Goal: Task Accomplishment & Management: Complete application form

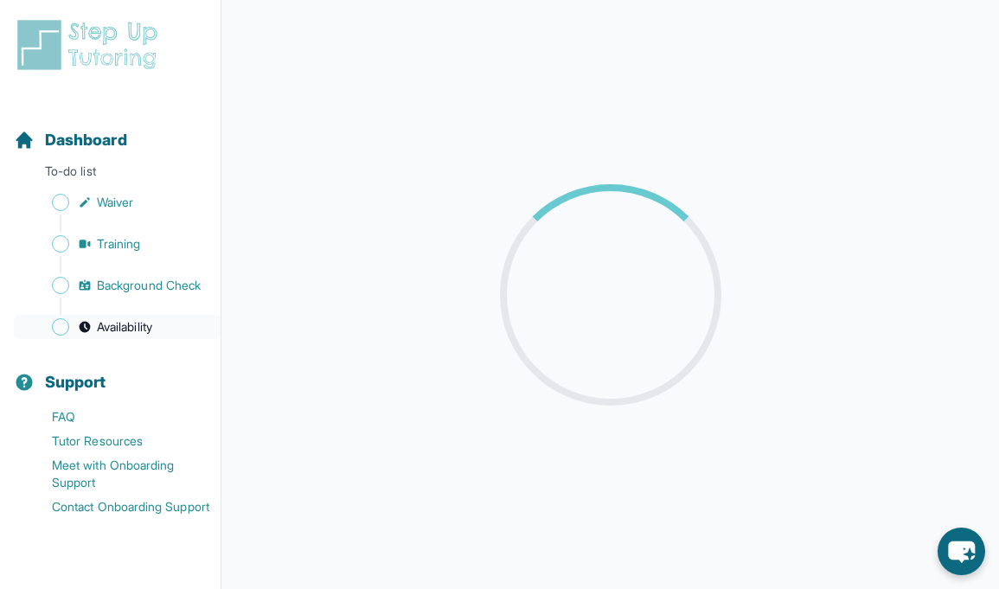
click at [114, 324] on span "Availability" at bounding box center [124, 326] width 55 height 17
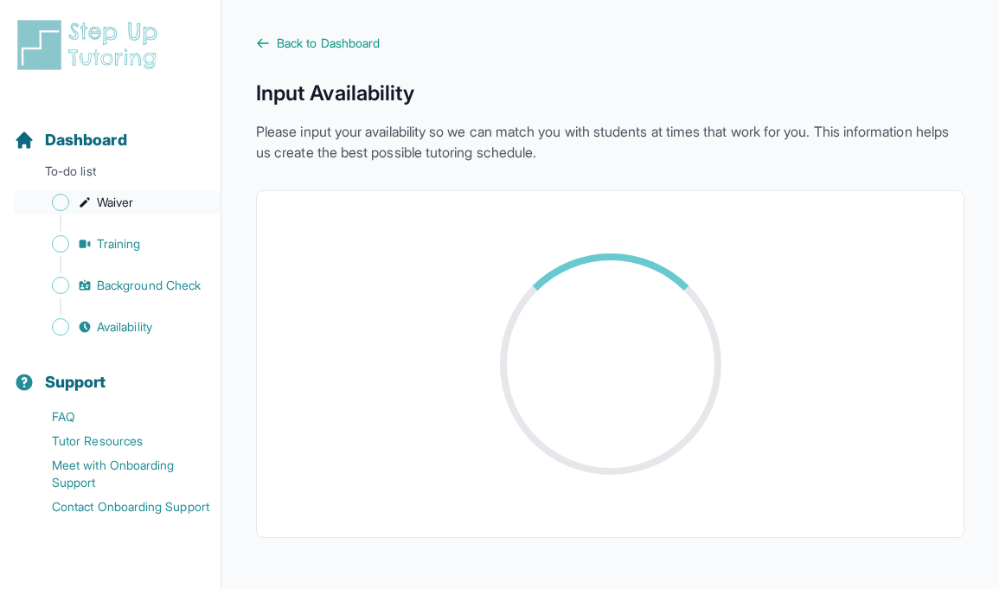
click at [124, 204] on span "Waiver" at bounding box center [115, 202] width 36 height 17
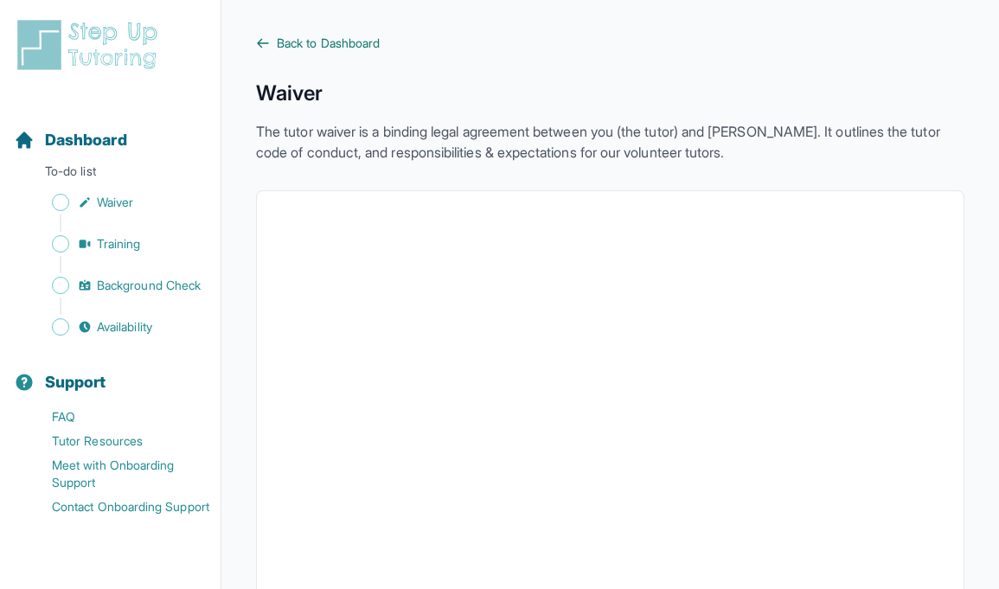
click at [324, 47] on span "Back to Dashboard" at bounding box center [328, 43] width 103 height 17
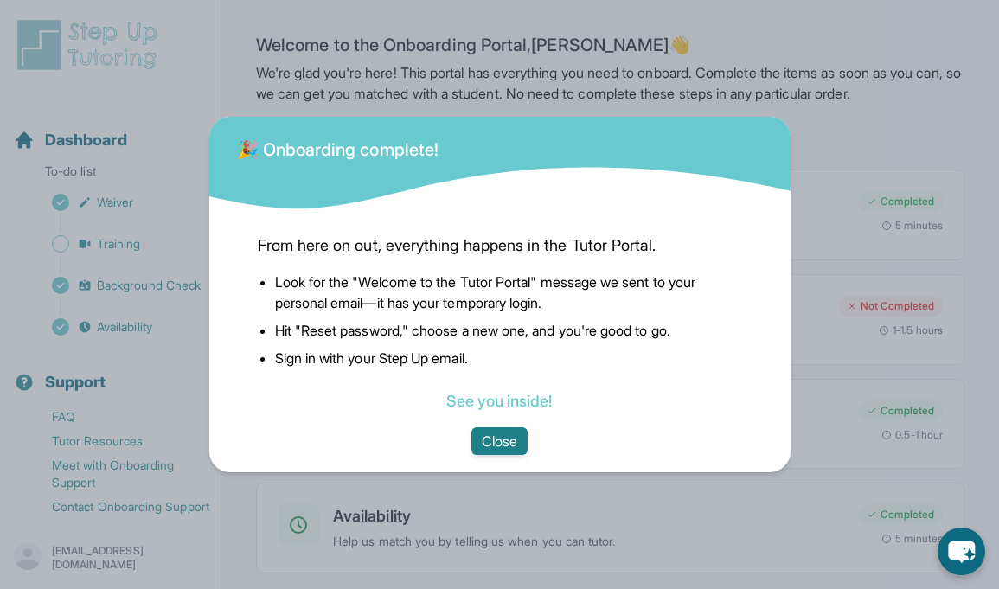
click at [502, 441] on button "Close" at bounding box center [499, 441] width 56 height 28
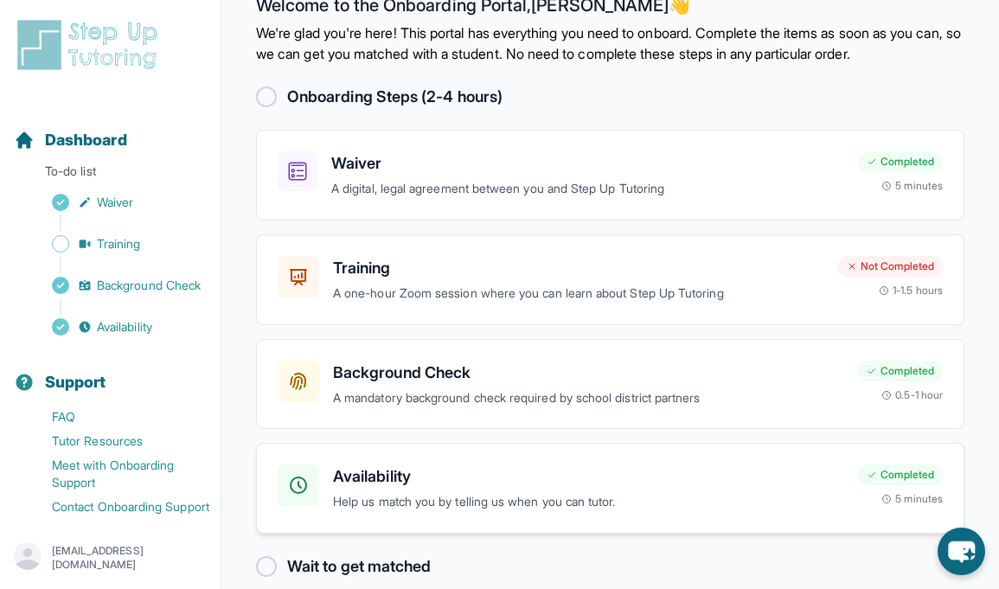
scroll to position [64, 0]
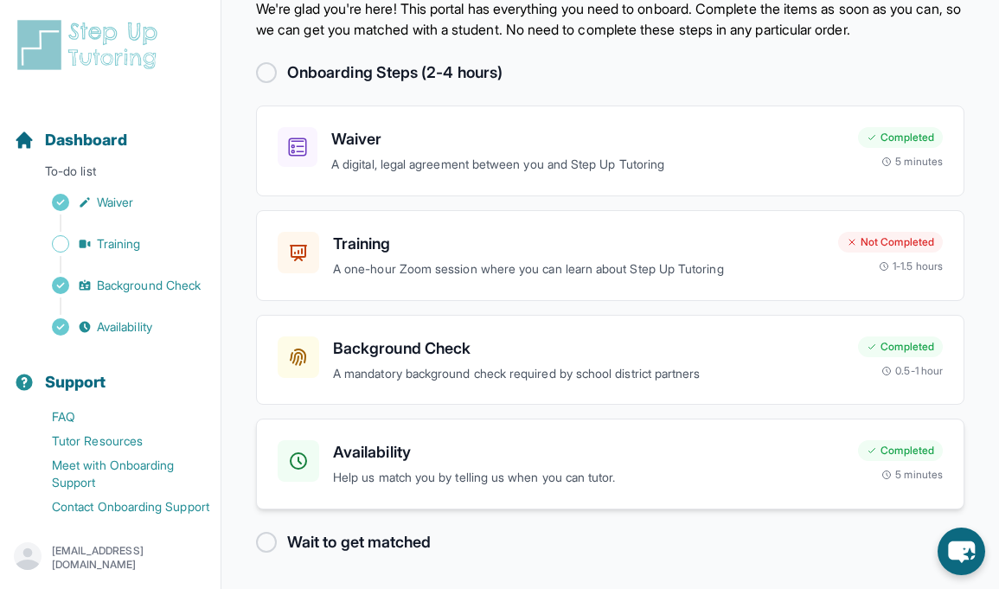
click at [381, 451] on h3 "Availability" at bounding box center [588, 452] width 511 height 24
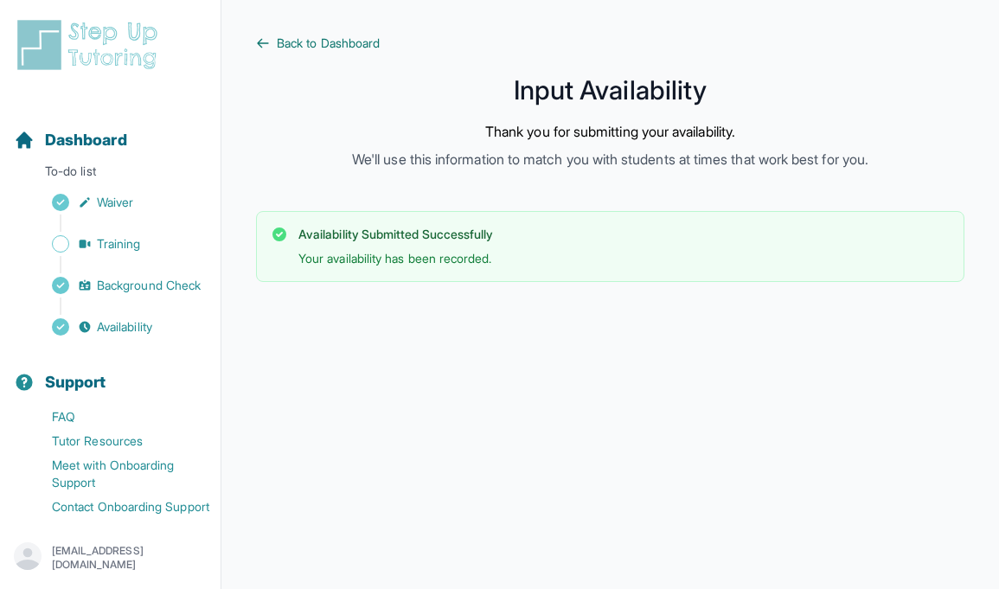
click at [302, 49] on span "Back to Dashboard" at bounding box center [328, 43] width 103 height 17
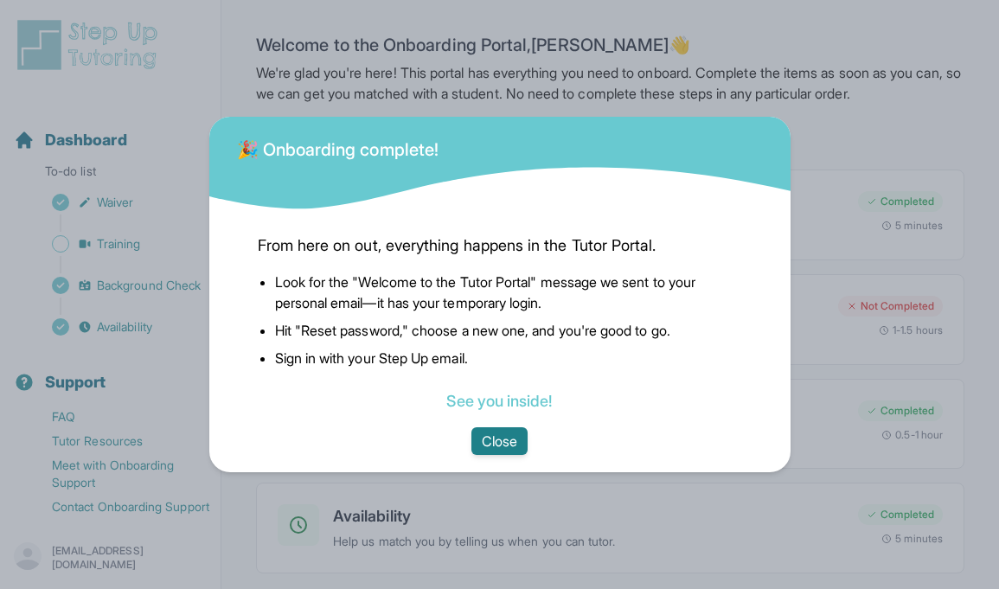
click at [502, 428] on button "Close" at bounding box center [499, 441] width 56 height 28
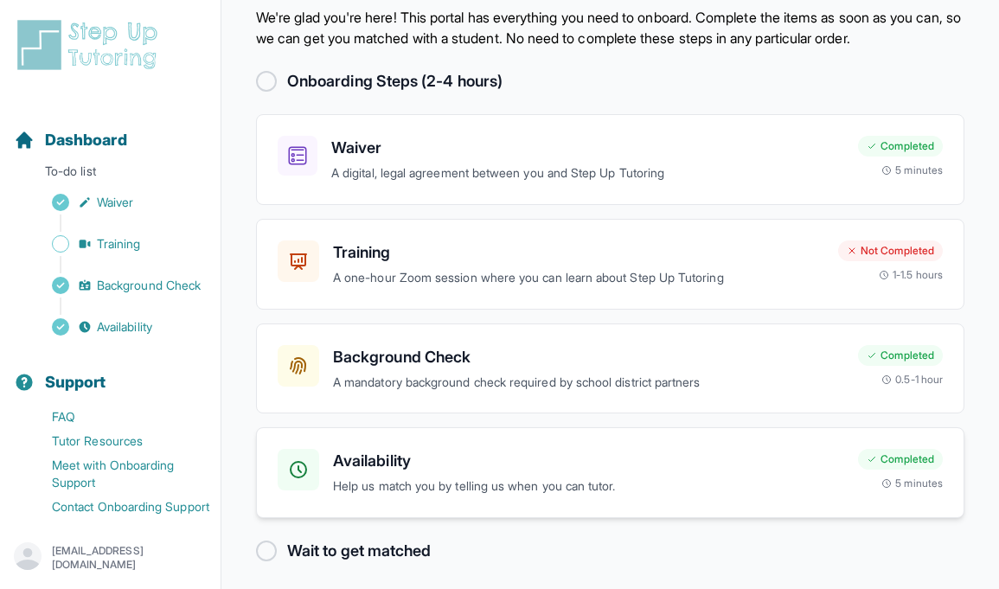
scroll to position [64, 0]
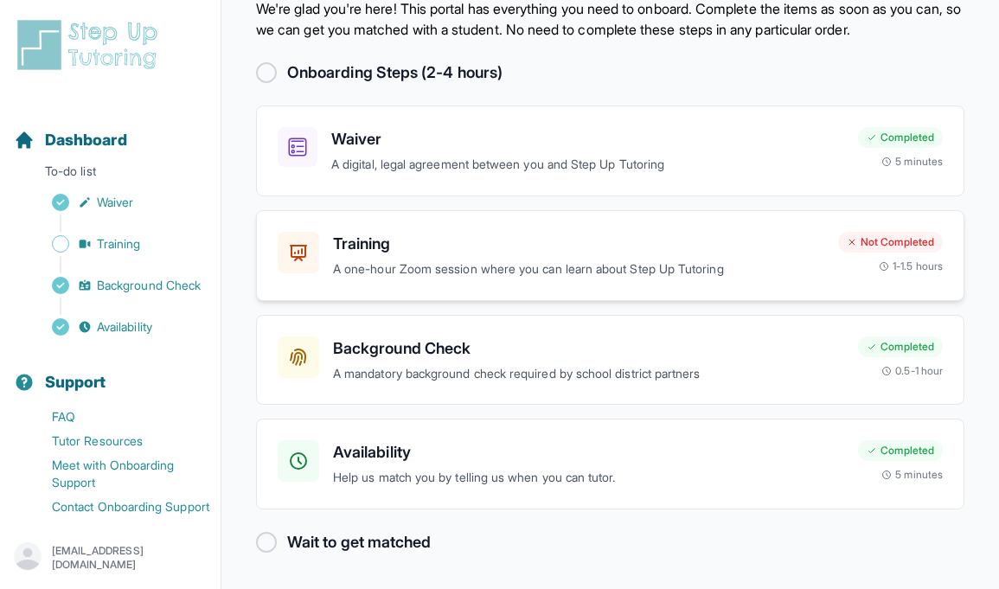
click at [692, 267] on p "A one-hour Zoom session where you can learn about Step Up Tutoring" at bounding box center [578, 269] width 491 height 20
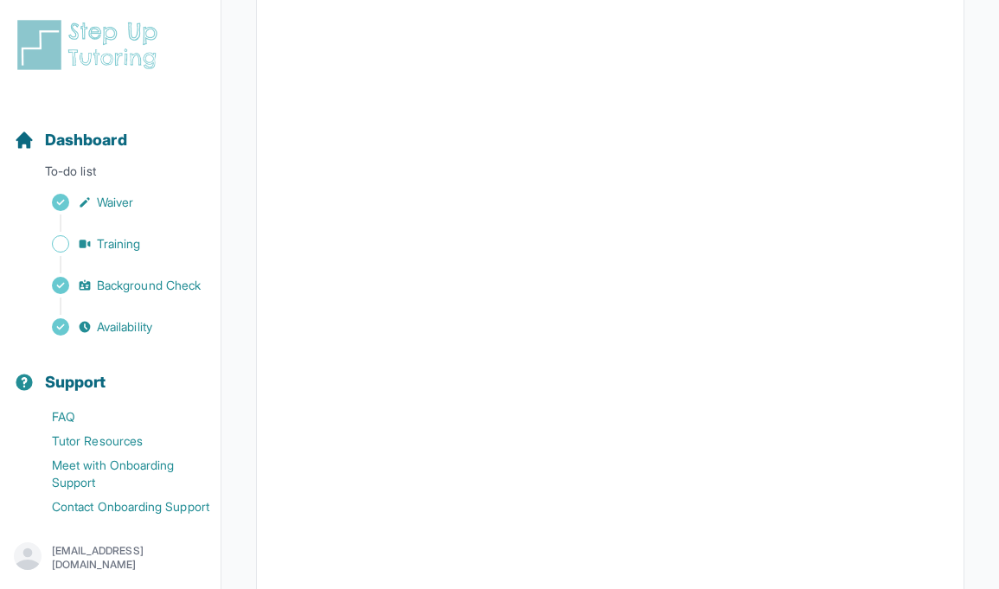
scroll to position [629, 0]
click at [339, 526] on button "I can't make any of these dates" at bounding box center [373, 522] width 191 height 21
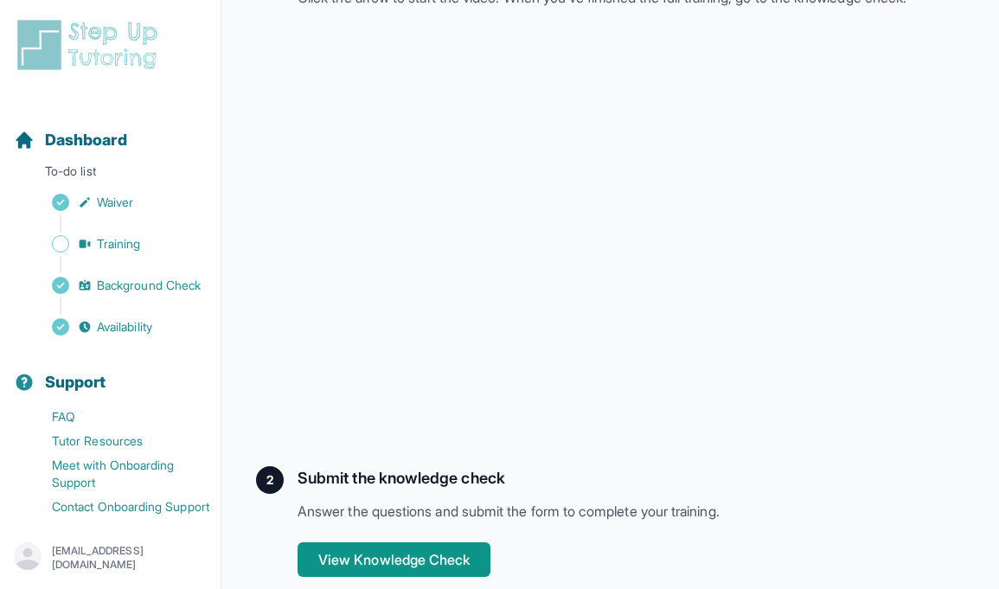
scroll to position [358, 0]
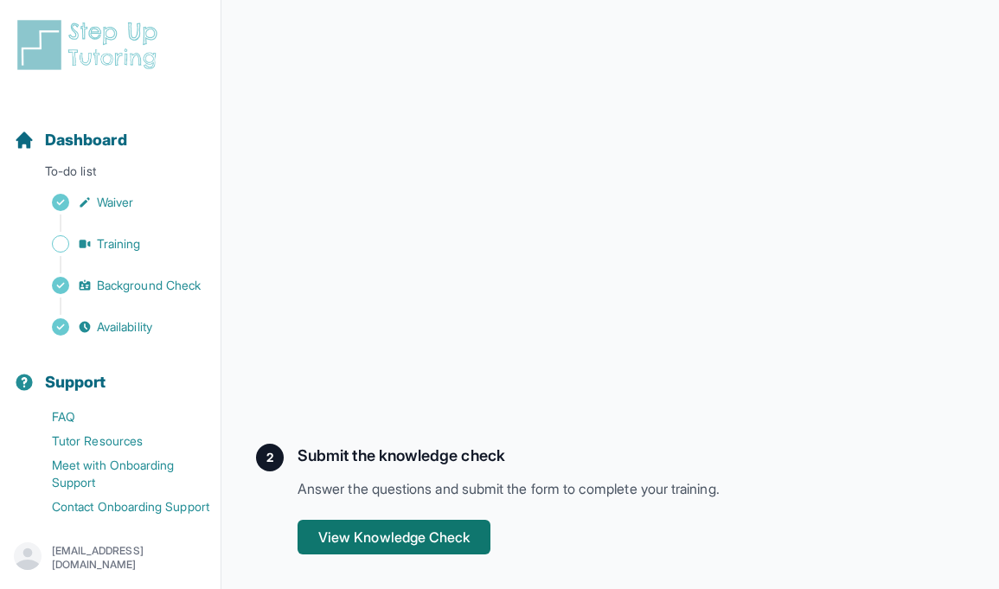
click at [417, 543] on button "View Knowledge Check" at bounding box center [394, 537] width 193 height 35
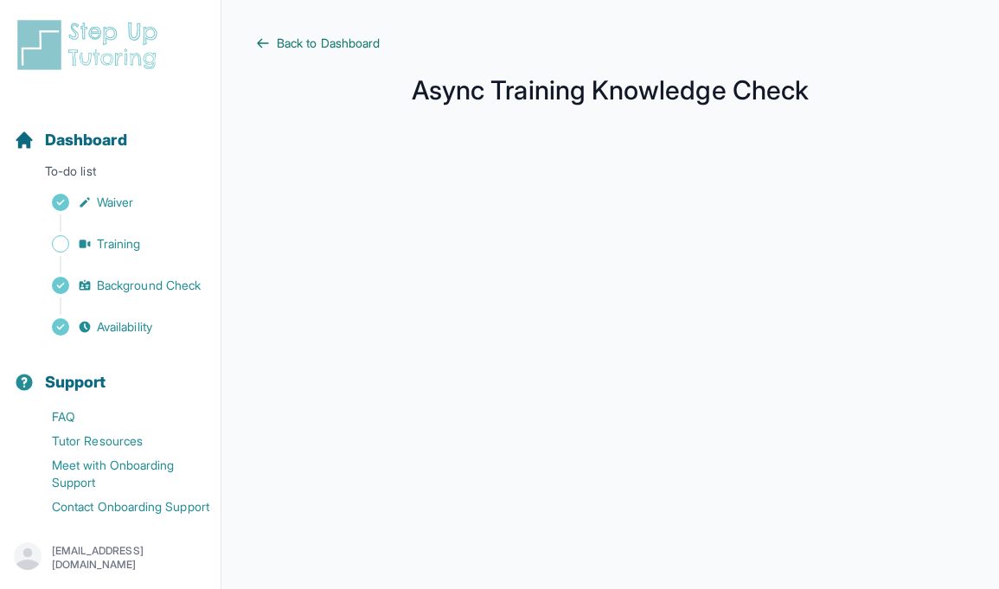
click at [311, 48] on span "Back to Dashboard" at bounding box center [328, 43] width 103 height 17
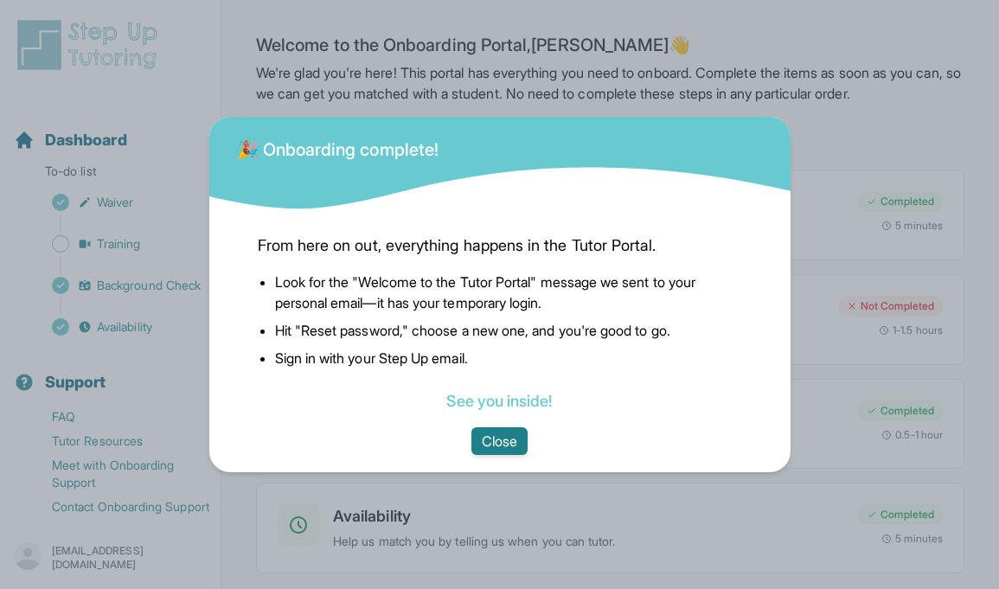
click at [484, 451] on button "Close" at bounding box center [499, 441] width 56 height 28
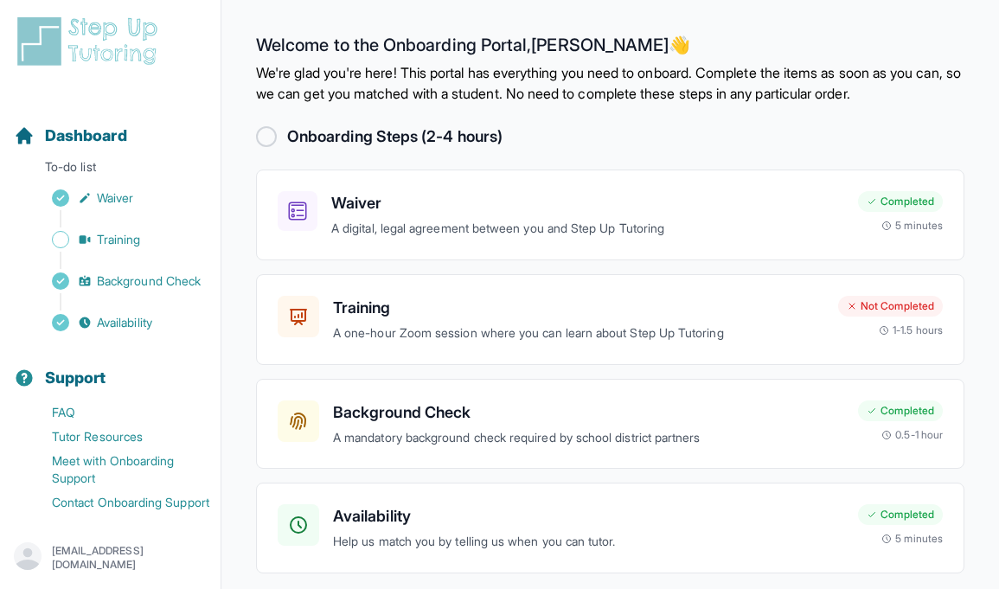
scroll to position [64, 0]
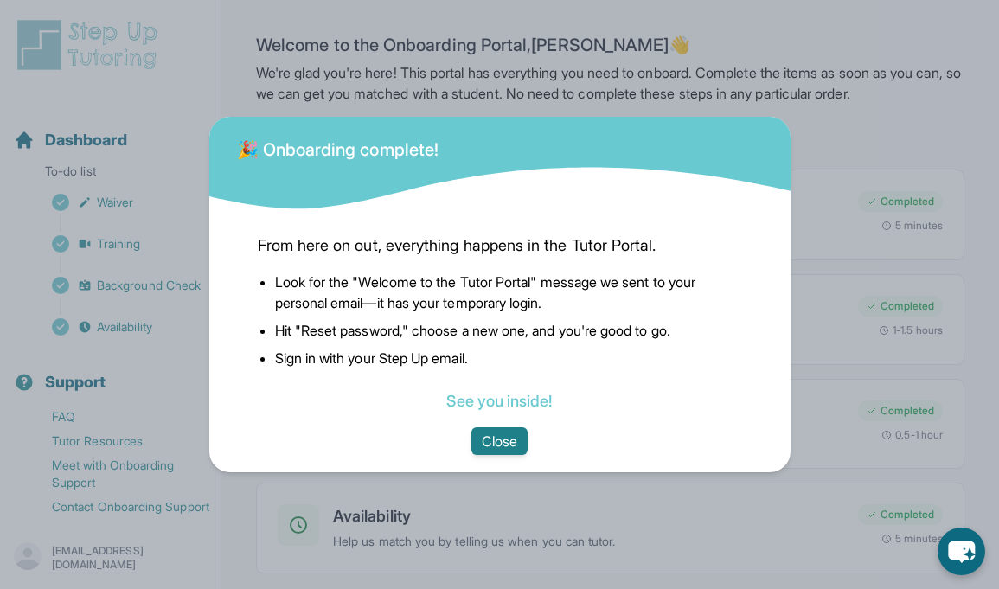
click at [503, 432] on button "Close" at bounding box center [499, 441] width 56 height 28
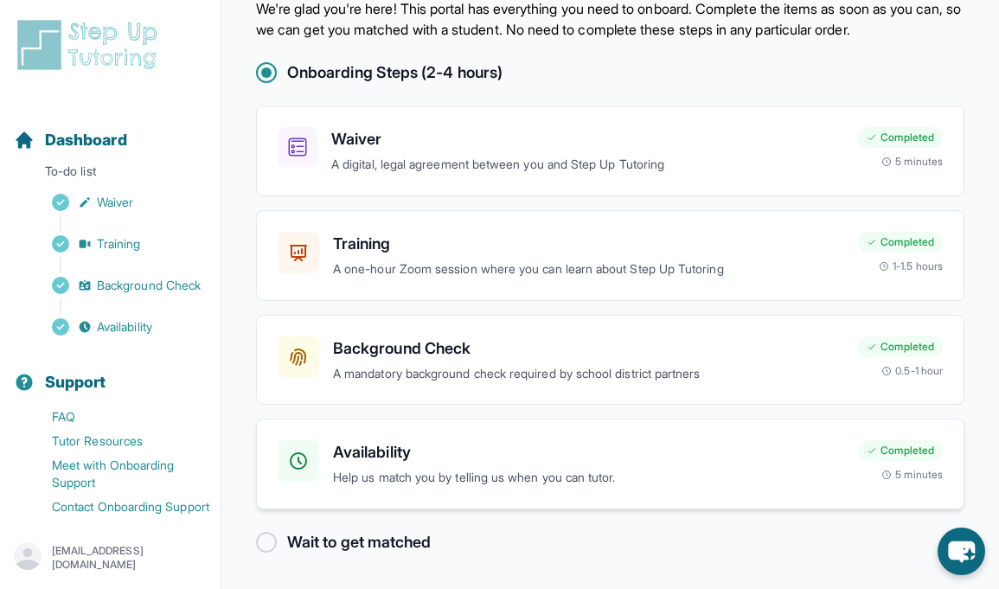
scroll to position [63, 0]
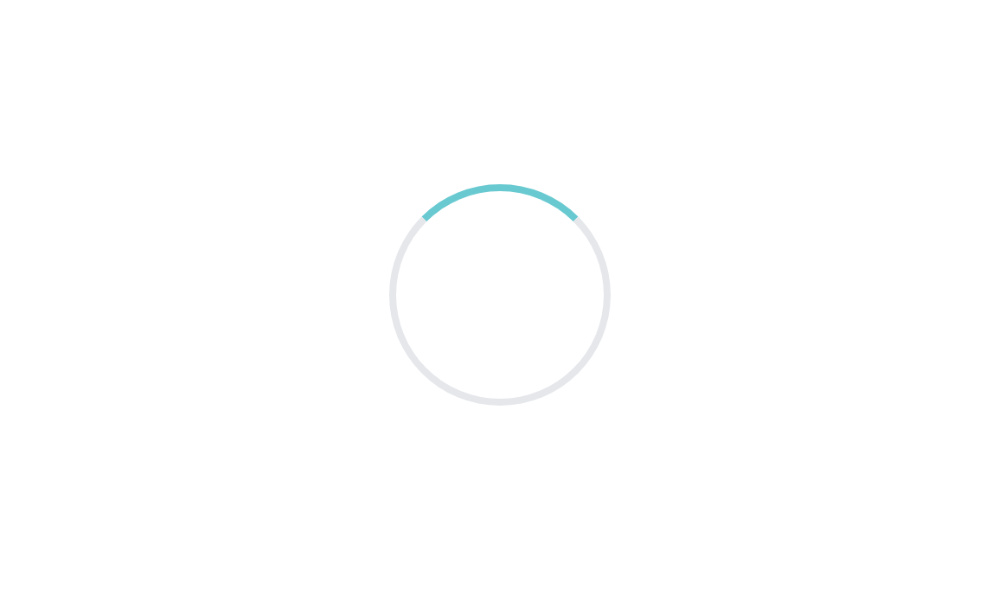
scroll to position [63, 0]
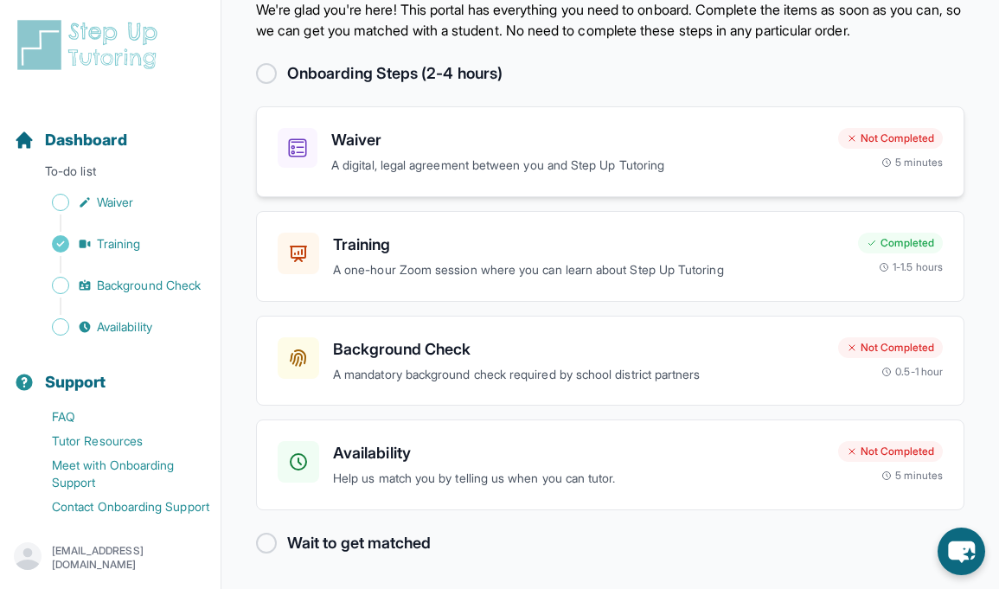
click at [437, 157] on p "A digital, legal agreement between you and Step Up Tutoring" at bounding box center [577, 166] width 493 height 20
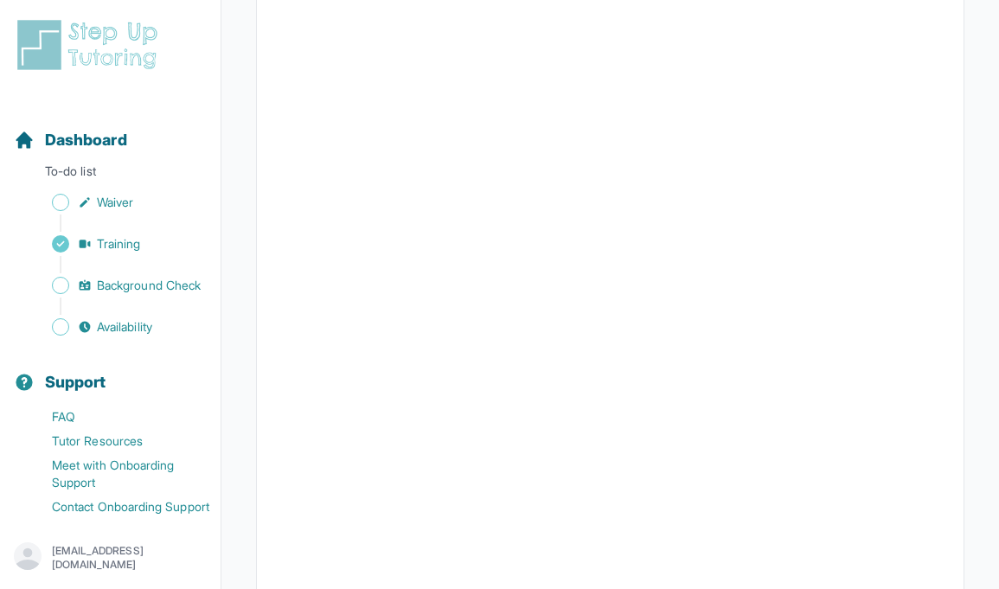
scroll to position [142, 0]
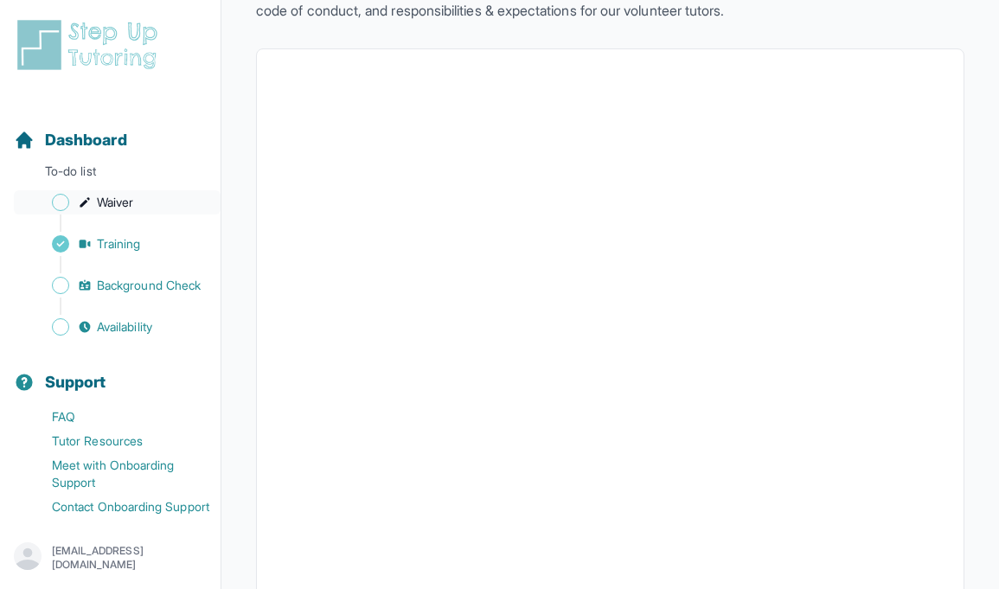
click at [133, 210] on span "Waiver" at bounding box center [115, 202] width 36 height 17
click at [82, 145] on span "Dashboard" at bounding box center [86, 140] width 82 height 24
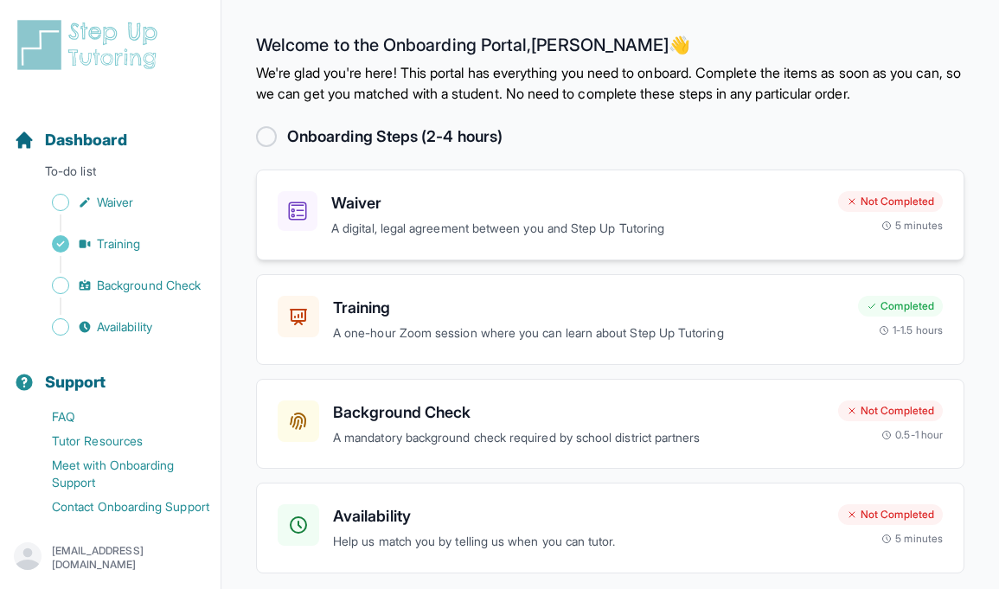
click at [772, 228] on p "A digital, legal agreement between you and Step Up Tutoring" at bounding box center [577, 229] width 493 height 20
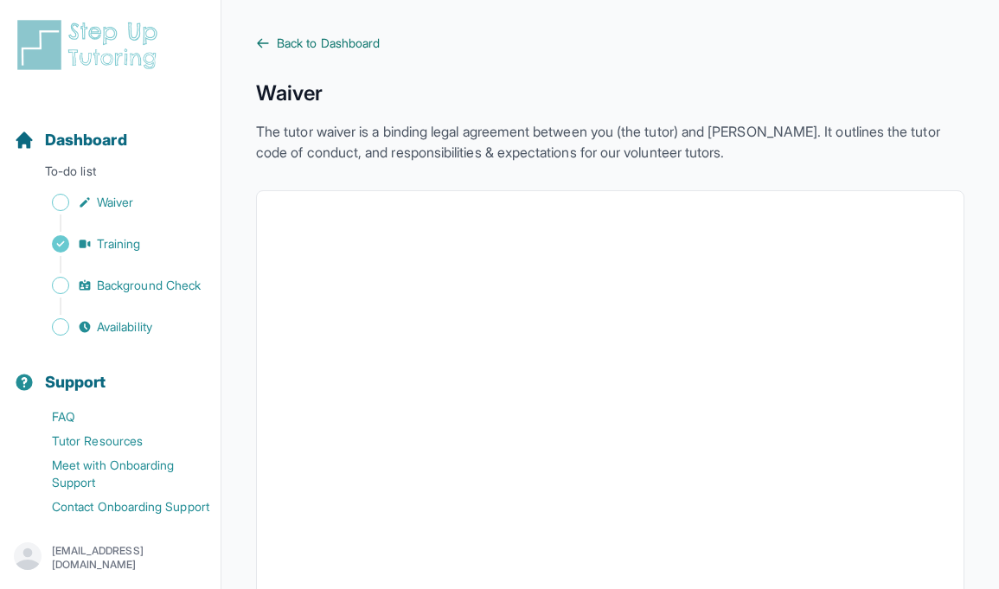
click at [344, 46] on span "Back to Dashboard" at bounding box center [328, 43] width 103 height 17
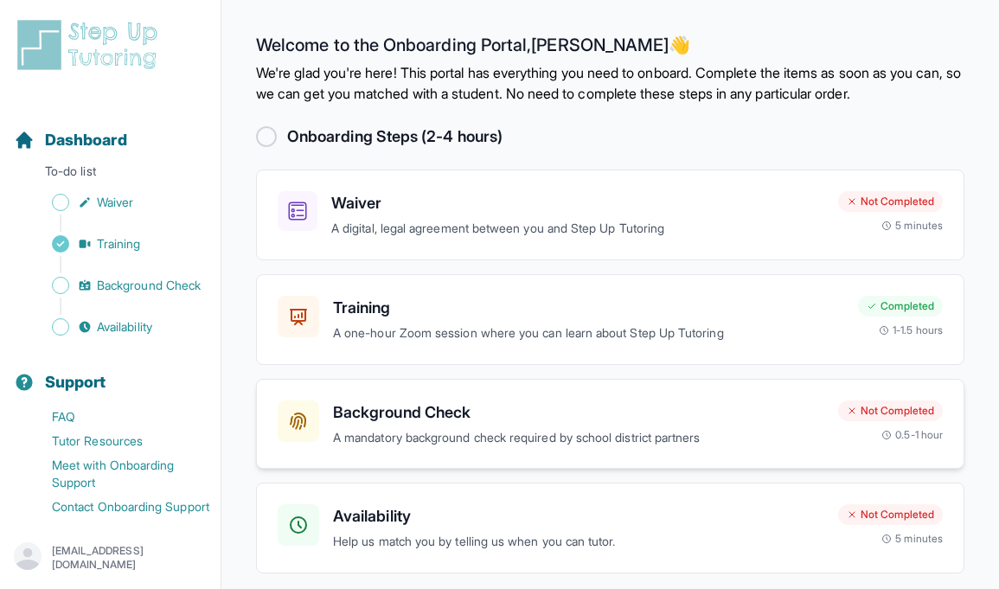
click at [492, 407] on h3 "Background Check" at bounding box center [578, 412] width 491 height 24
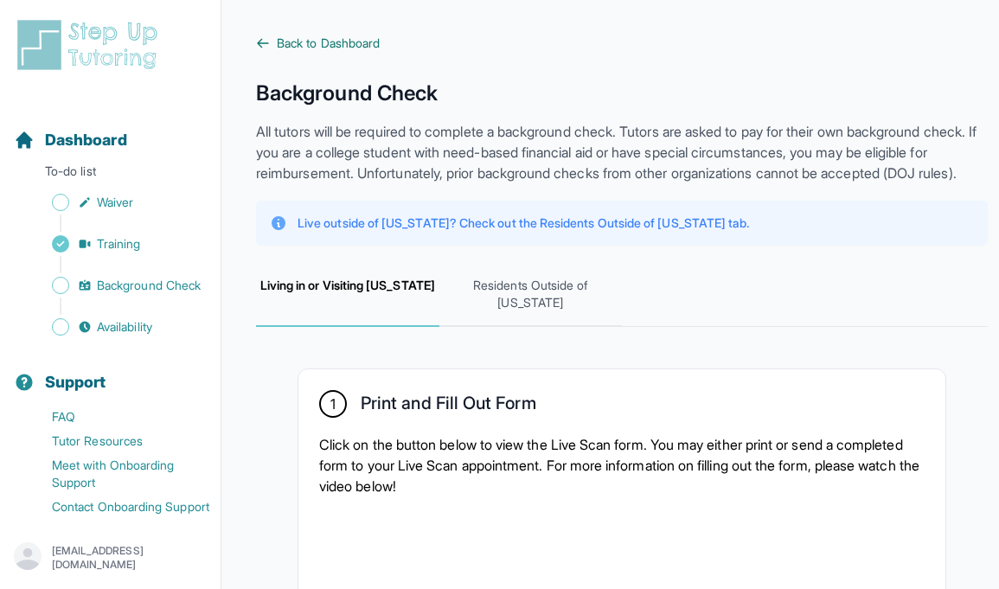
click at [273, 47] on link "Back to Dashboard" at bounding box center [622, 43] width 732 height 17
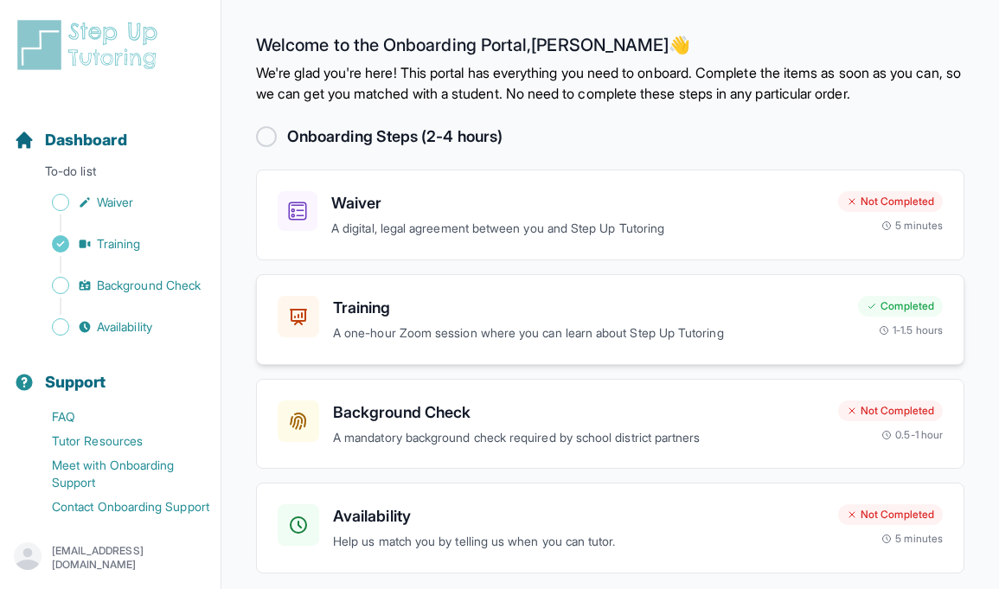
scroll to position [64, 0]
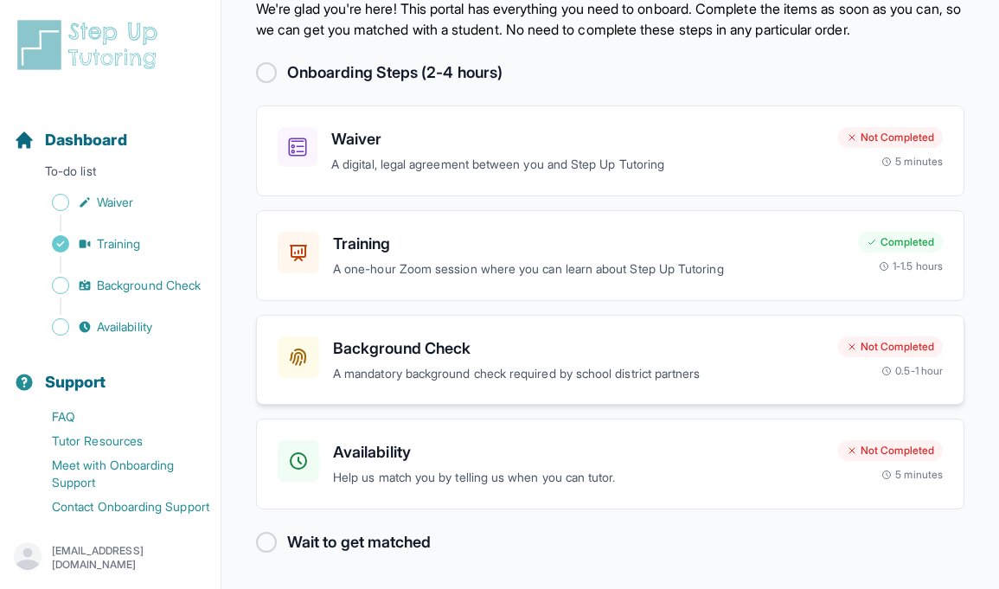
click at [502, 353] on h3 "Background Check" at bounding box center [578, 348] width 491 height 24
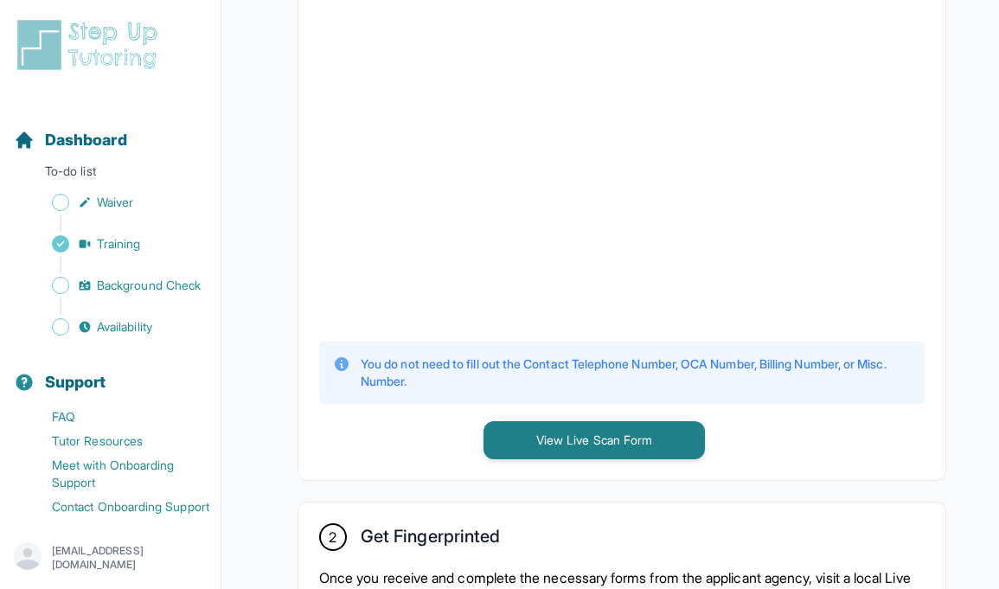
scroll to position [637, 0]
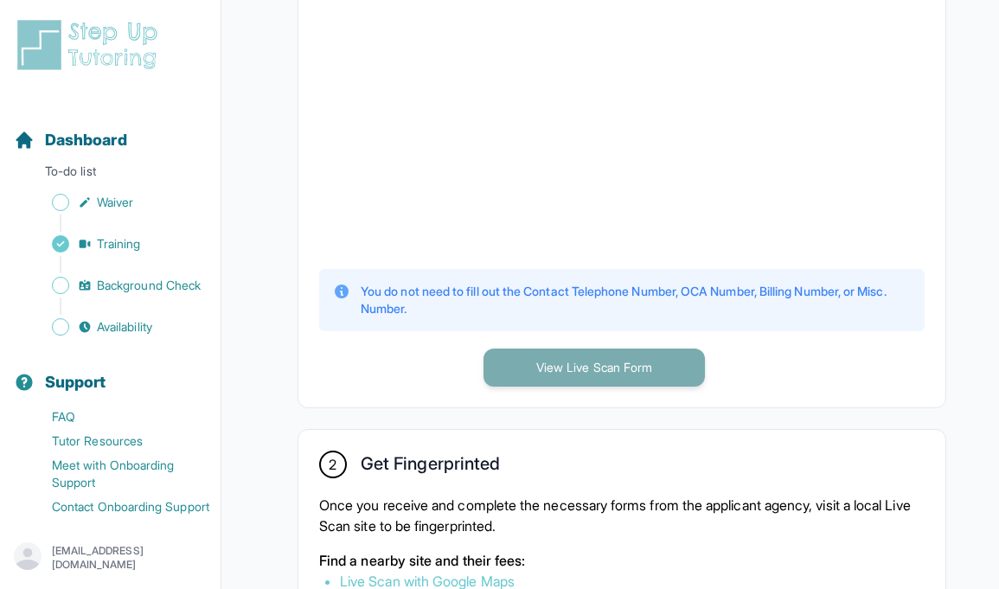
click at [541, 387] on button "View Live Scan Form" at bounding box center [593, 368] width 221 height 38
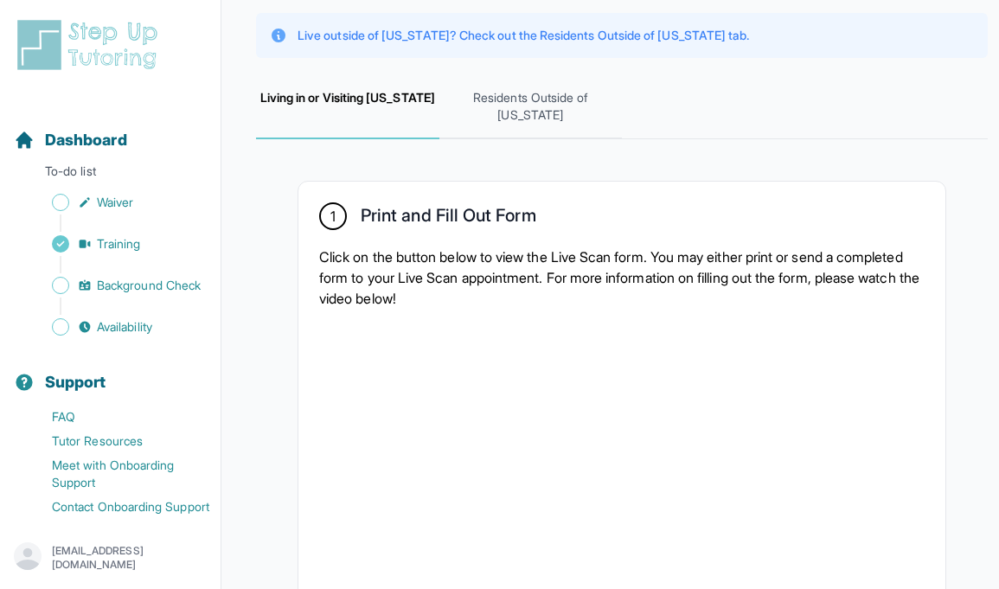
scroll to position [0, 0]
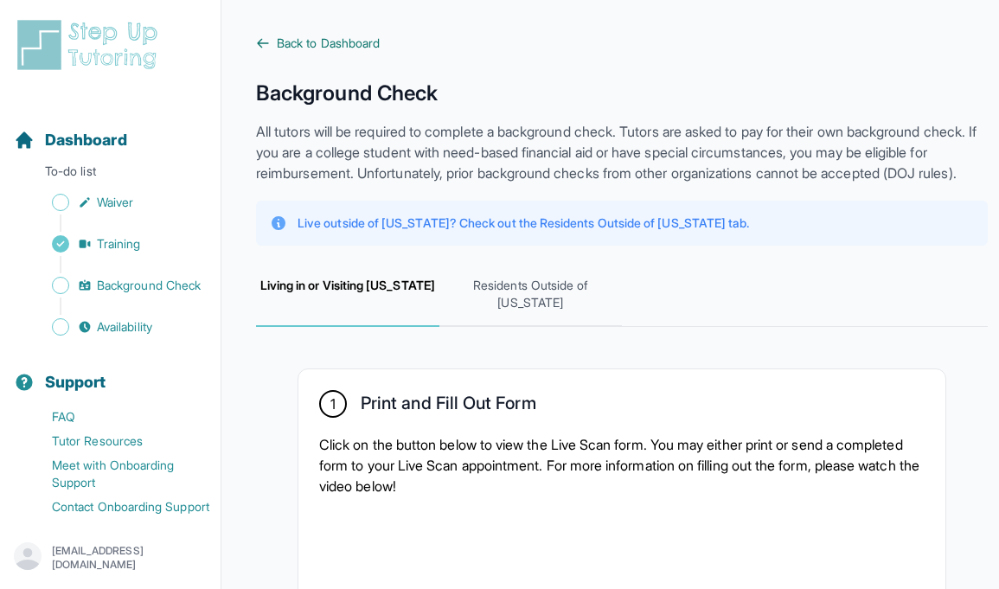
click at [316, 43] on span "Back to Dashboard" at bounding box center [328, 43] width 103 height 17
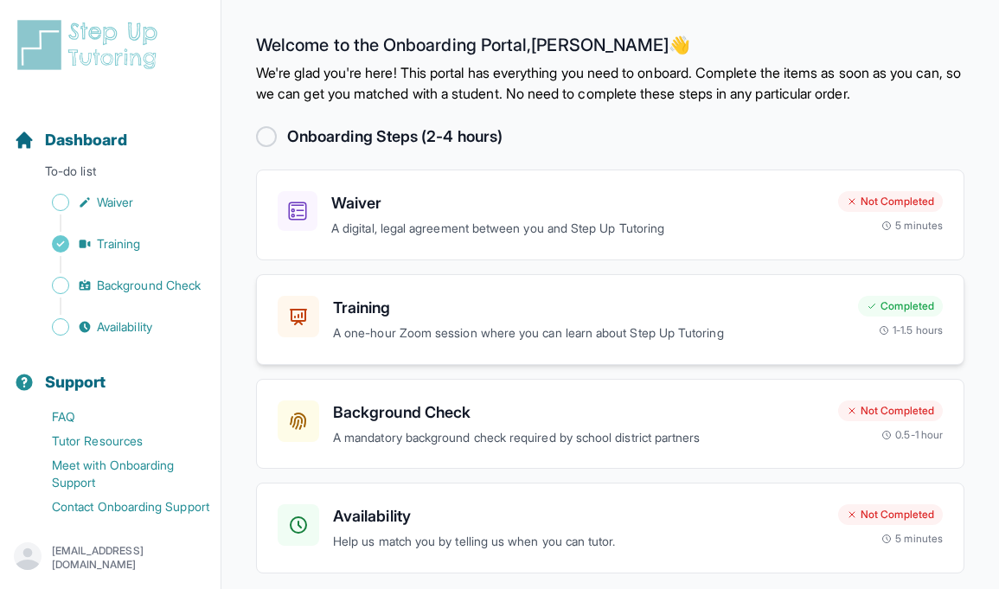
scroll to position [64, 0]
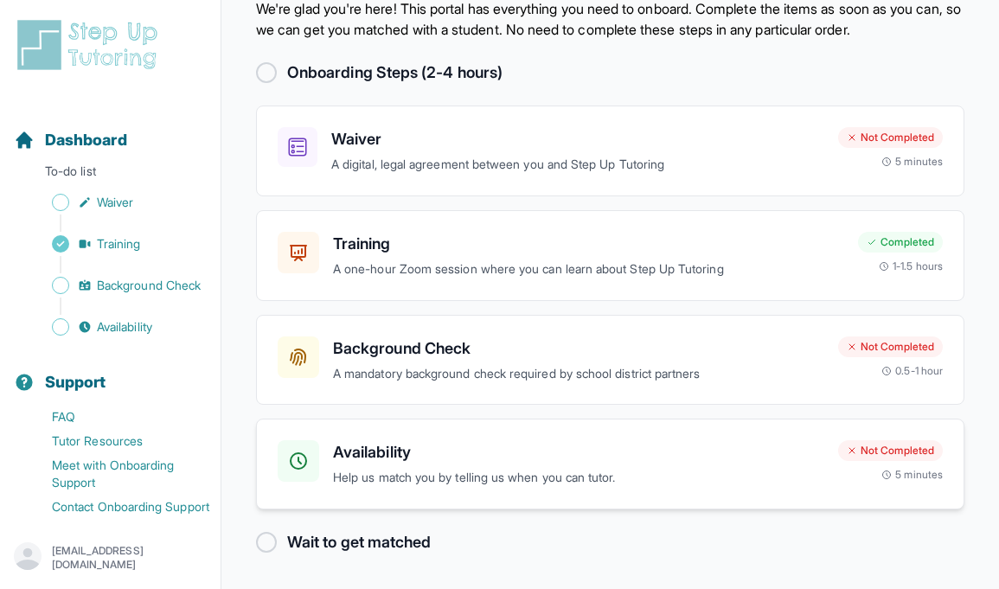
click at [457, 444] on h3 "Availability" at bounding box center [578, 452] width 491 height 24
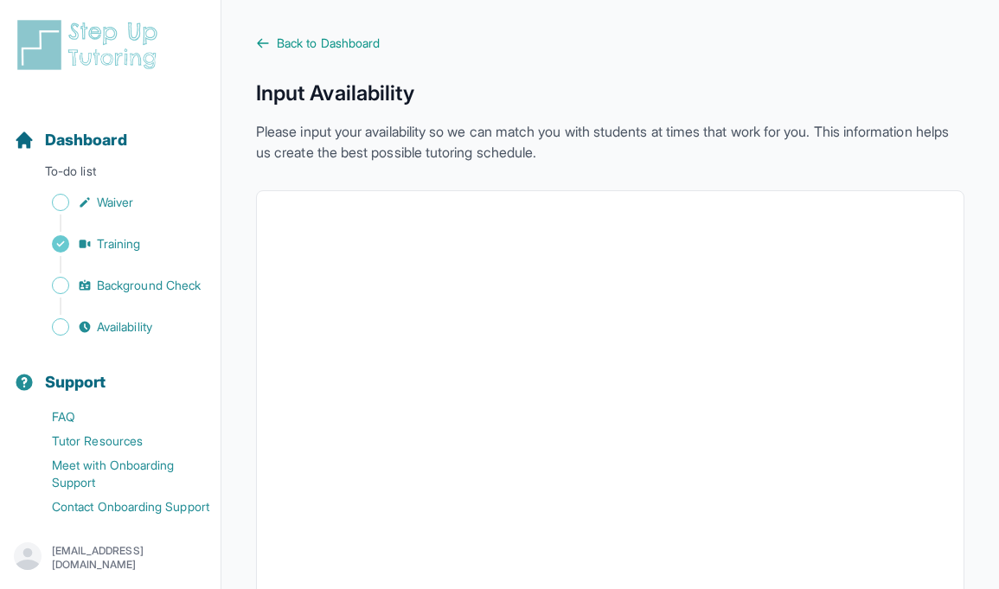
click at [314, 33] on main "Back to Dashboard Input Availability Please input your availability so we can m…" at bounding box center [610, 502] width 778 height 1005
click at [309, 41] on span "Back to Dashboard" at bounding box center [328, 43] width 103 height 17
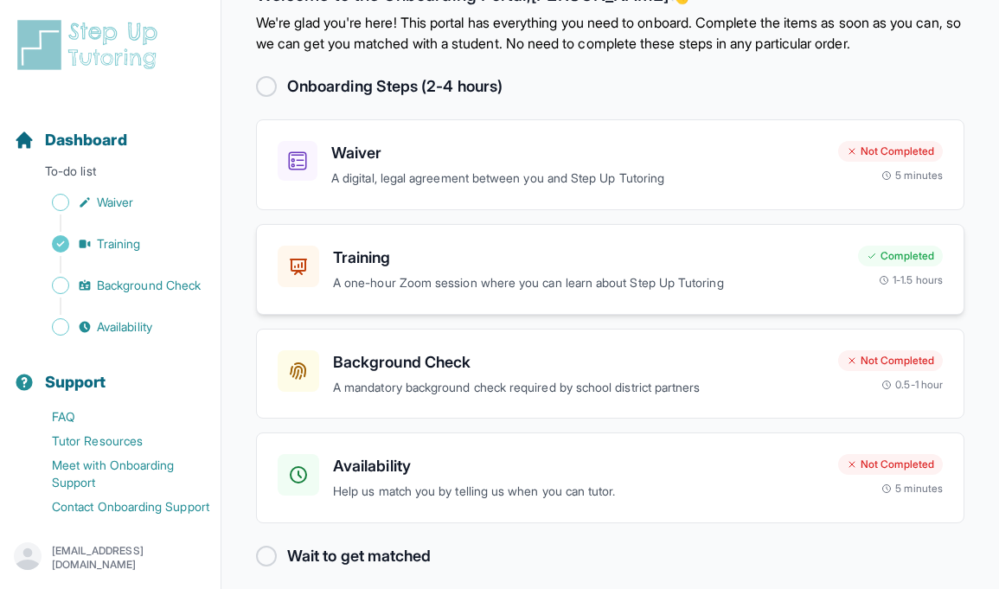
scroll to position [51, 0]
click at [426, 471] on h3 "Availability" at bounding box center [578, 465] width 491 height 24
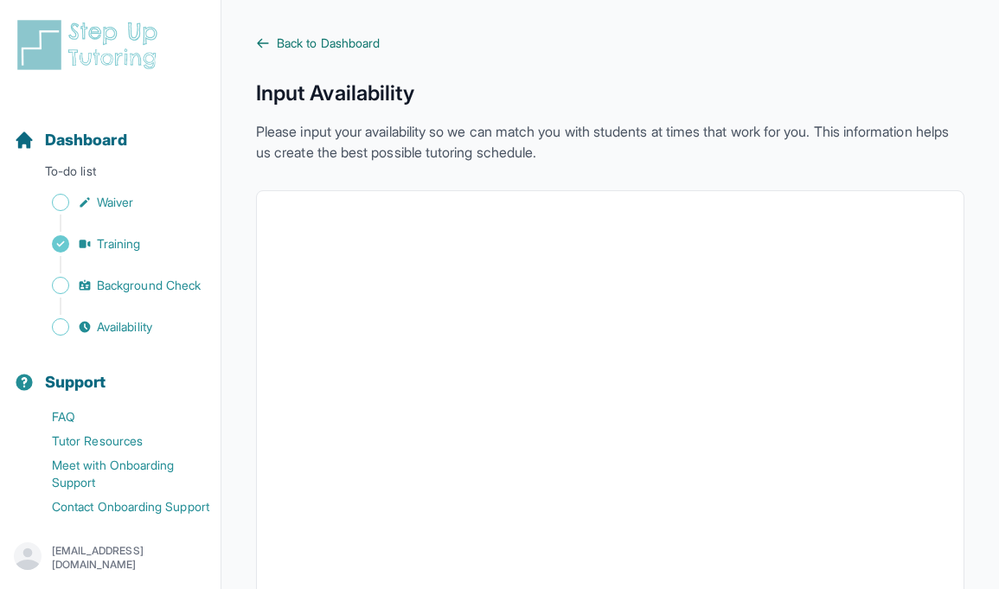
click at [308, 43] on span "Back to Dashboard" at bounding box center [328, 43] width 103 height 17
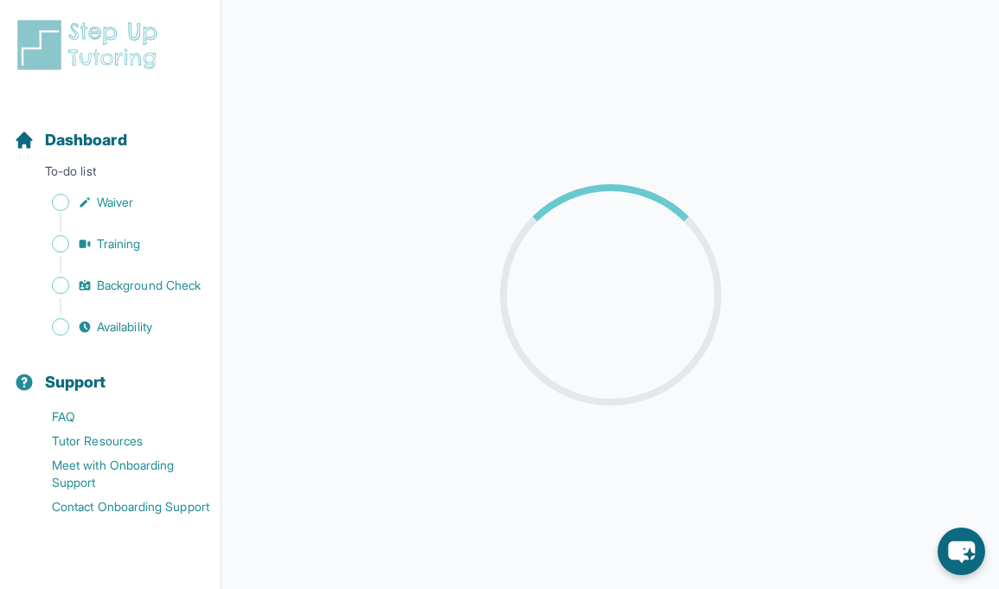
click at [359, 244] on main at bounding box center [610, 294] width 778 height 589
click at [92, 143] on span "Dashboard" at bounding box center [86, 140] width 82 height 24
click at [121, 330] on span "Availability" at bounding box center [124, 326] width 55 height 17
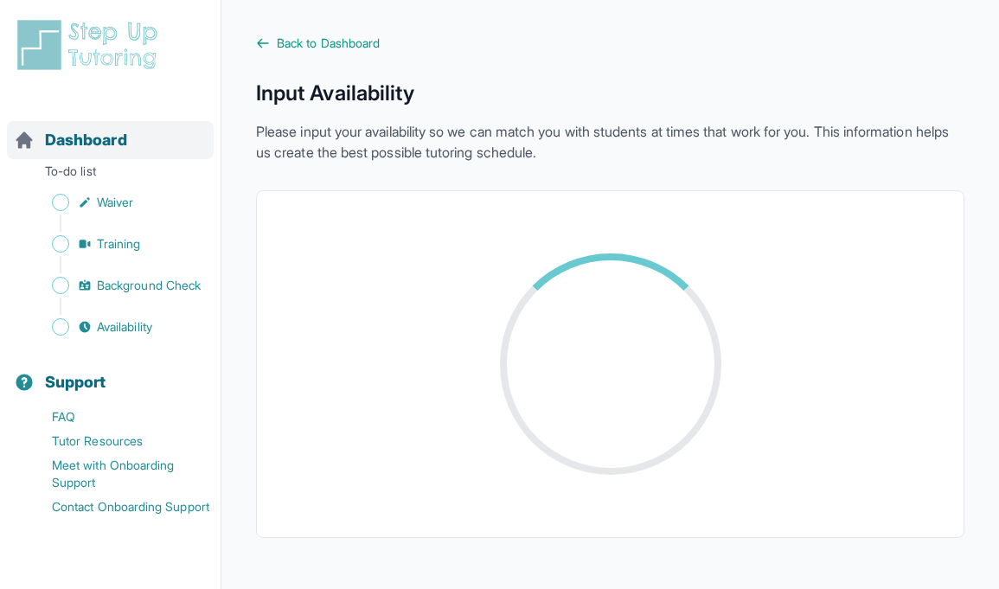
click at [112, 136] on span "Dashboard" at bounding box center [86, 140] width 82 height 24
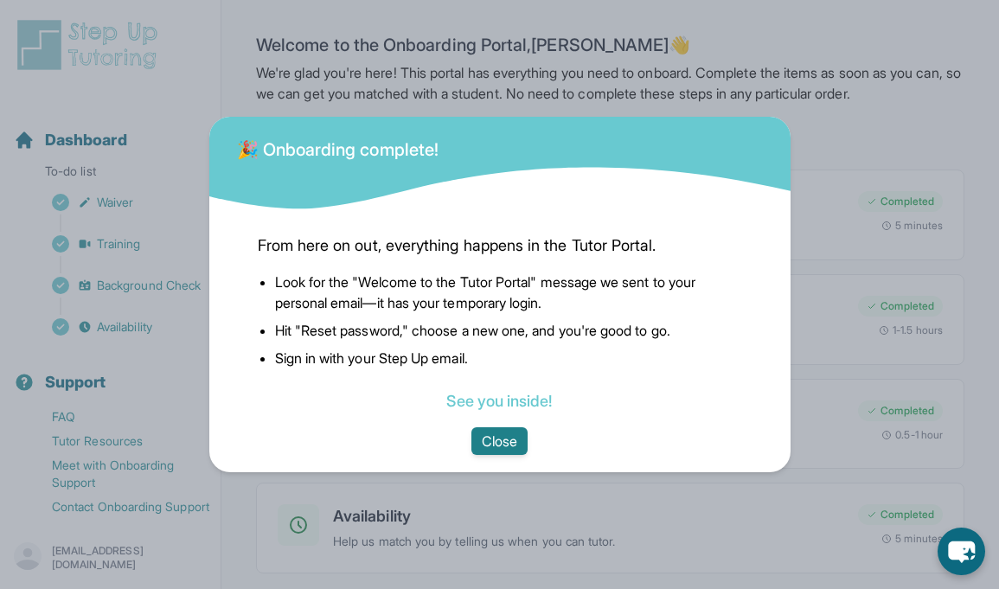
click at [485, 438] on button "Close" at bounding box center [499, 441] width 56 height 28
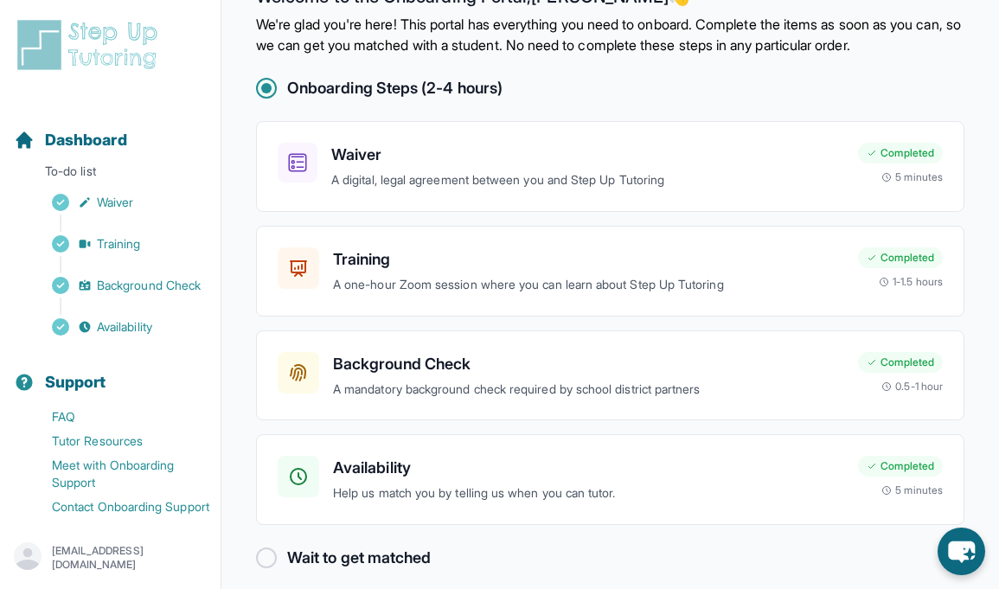
scroll to position [64, 0]
